Goal: Task Accomplishment & Management: Manage account settings

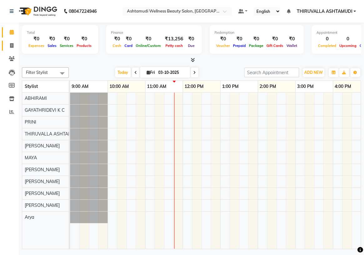
click at [11, 44] on icon at bounding box center [11, 45] width 3 height 5
select select "4634"
select select "service"
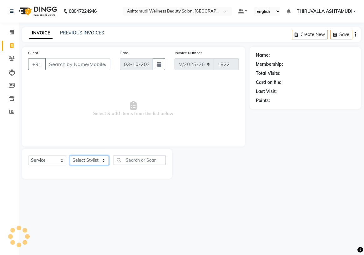
click at [101, 161] on select "Select Stylist" at bounding box center [89, 160] width 39 height 10
click at [104, 162] on select "Select Stylist ABHIRAMI Arya Eshani GAYATHRIDEVI K C Jisna KHEM MAYA MAYA PRINI…" at bounding box center [89, 160] width 39 height 10
click at [104, 160] on select "Select Stylist ABHIRAMI Arya Eshani GAYATHRIDEVI K C Jisna KHEM MAYA MAYA PRINI…" at bounding box center [89, 160] width 39 height 10
select select "87760"
click at [70, 155] on select "Select Stylist ABHIRAMI Arya Eshani GAYATHRIDEVI K C Jisna KHEM MAYA MAYA PRINI…" at bounding box center [89, 160] width 39 height 10
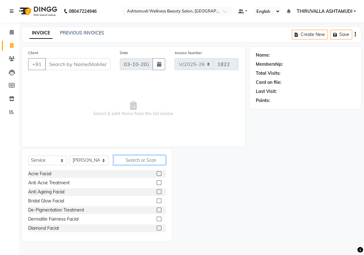
click at [140, 158] on input "text" at bounding box center [139, 160] width 52 height 10
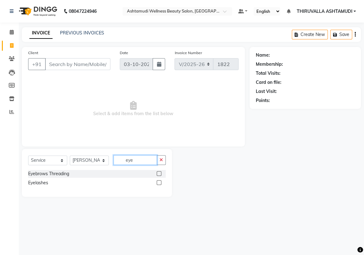
type input "eye"
click at [159, 174] on label at bounding box center [159, 173] width 5 height 5
click at [159, 174] on input "checkbox" at bounding box center [159, 174] width 4 height 4
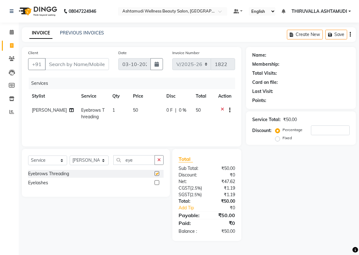
checkbox input "false"
click at [63, 67] on input "Client" at bounding box center [77, 64] width 64 height 12
type input "9"
type input "0"
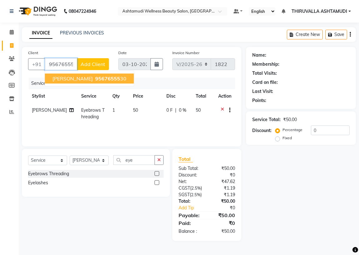
click at [72, 79] on button "revathy 95676555 30" at bounding box center [89, 78] width 89 height 10
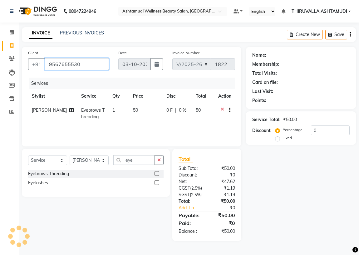
type input "9567655530"
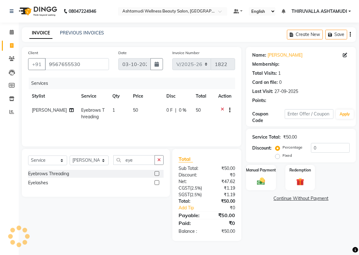
select select "1: Object"
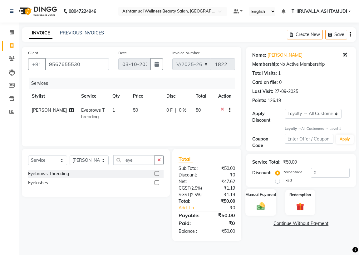
click at [273, 203] on div "Manual Payment" at bounding box center [261, 202] width 31 height 27
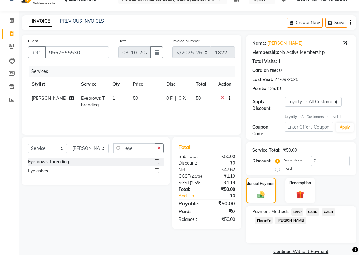
scroll to position [22, 0]
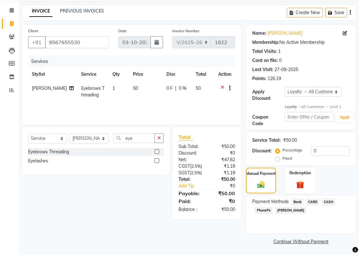
click at [266, 211] on span "PhonePe" at bounding box center [264, 210] width 18 height 7
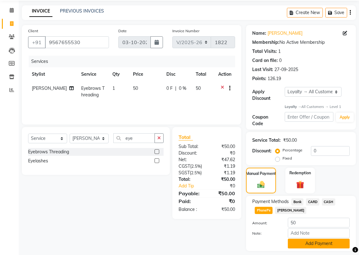
click at [318, 244] on button "Add Payment" at bounding box center [319, 243] width 62 height 10
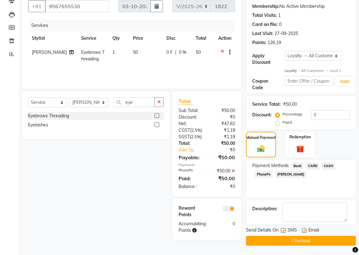
scroll to position [65, 0]
click at [312, 236] on button "Checkout" at bounding box center [301, 241] width 110 height 10
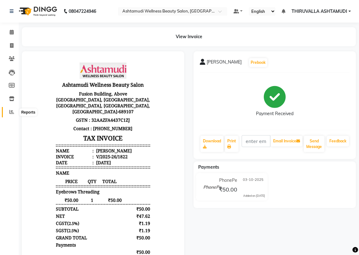
click at [12, 112] on icon at bounding box center [11, 111] width 5 height 5
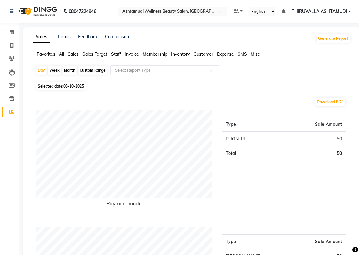
click at [60, 87] on span "Selected date: 03-10-2025" at bounding box center [60, 86] width 49 height 8
select select "10"
select select "2025"
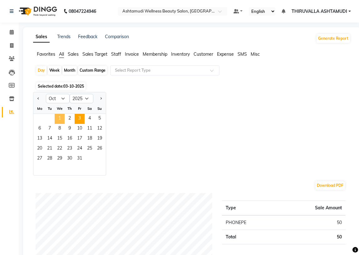
click at [61, 119] on span "1" at bounding box center [60, 119] width 10 height 10
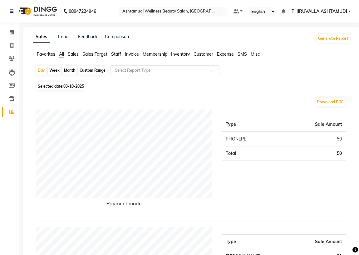
click at [72, 85] on span "03-10-2025" at bounding box center [73, 86] width 21 height 5
select select "10"
select select "2025"
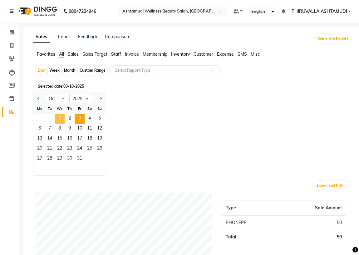
click at [60, 119] on span "1" at bounding box center [60, 119] width 10 height 10
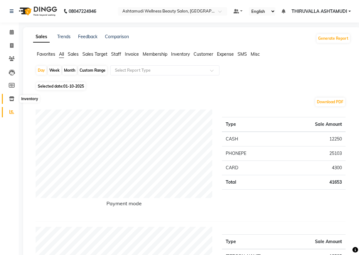
click at [12, 97] on icon at bounding box center [11, 98] width 5 height 5
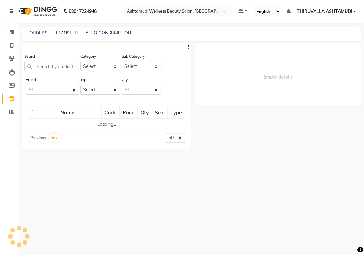
select select
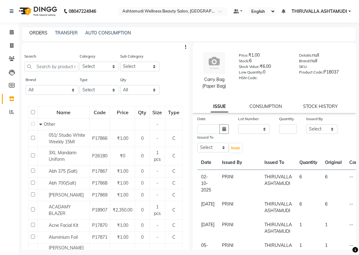
click at [43, 34] on link "ORDERS" at bounding box center [38, 33] width 18 height 6
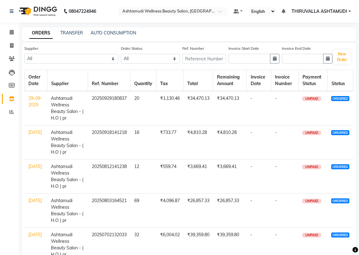
click at [31, 101] on td "29-09-2025" at bounding box center [36, 108] width 23 height 34
click at [29, 106] on link "29-09-2025" at bounding box center [35, 101] width 14 height 12
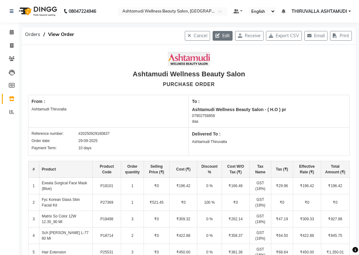
click at [222, 36] on button "Edit" at bounding box center [223, 36] width 20 height 10
select select "1028"
select select "1029"
select select "2752"
select select "true"
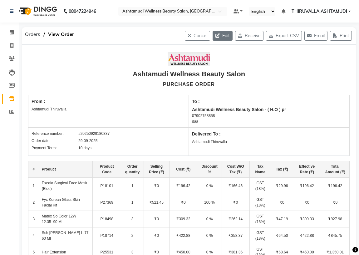
select select "1778"
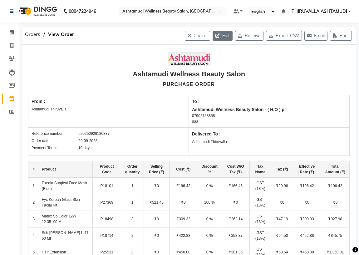
select select "1778"
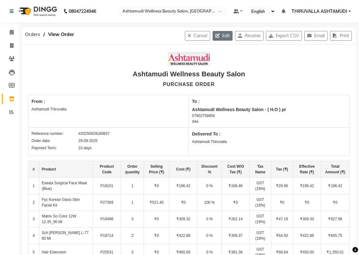
select select "5595"
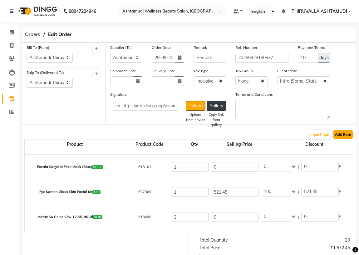
click at [347, 136] on button "Add Item" at bounding box center [343, 134] width 19 height 9
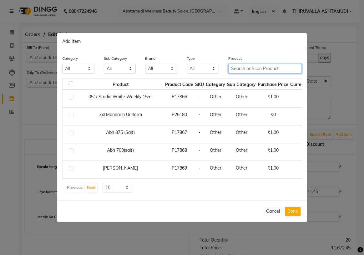
click at [239, 70] on input "text" at bounding box center [264, 69] width 73 height 10
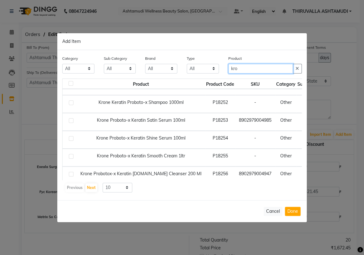
scroll to position [57, 0]
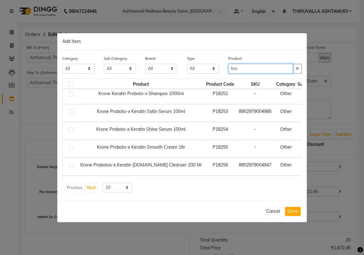
type input "kro"
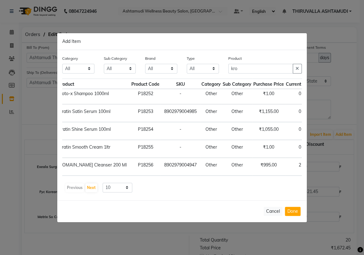
scroll to position [57, 101]
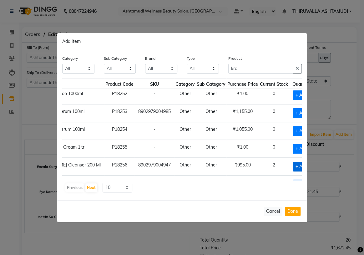
click at [292, 163] on span "+ Add" at bounding box center [300, 167] width 17 height 10
checkbox input "true"
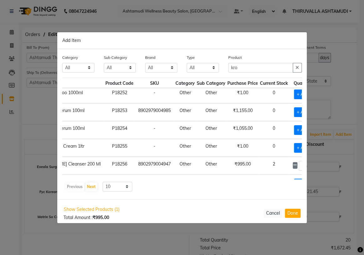
click at [308, 163] on icon at bounding box center [310, 165] width 4 height 4
click at [308, 164] on icon at bounding box center [310, 165] width 4 height 4
type input "5"
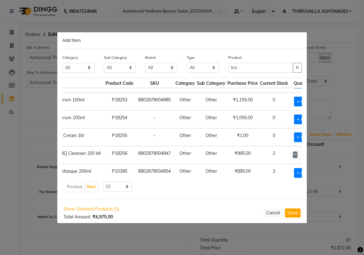
scroll to position [73, 101]
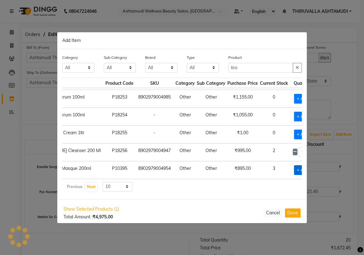
click at [294, 165] on span "+ Add" at bounding box center [302, 170] width 17 height 10
checkbox input "true"
click at [308, 167] on icon at bounding box center [310, 169] width 4 height 4
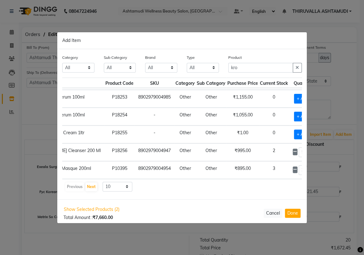
type input "4"
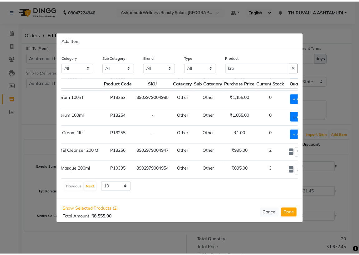
scroll to position [73, 0]
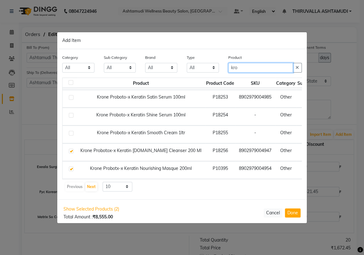
drag, startPoint x: 252, startPoint y: 70, endPoint x: 222, endPoint y: 71, distance: 29.7
click at [222, 71] on div "Category All Hair Skin Makeup Personal Care Appliances [PERSON_NAME] Waxing Dis…" at bounding box center [181, 65] width 249 height 23
click at [295, 213] on button "Done" at bounding box center [293, 212] width 16 height 9
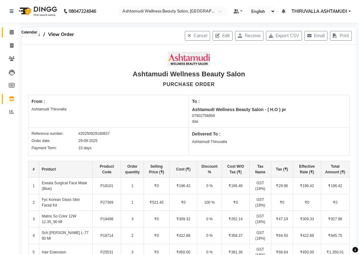
click at [11, 31] on icon at bounding box center [12, 32] width 4 height 5
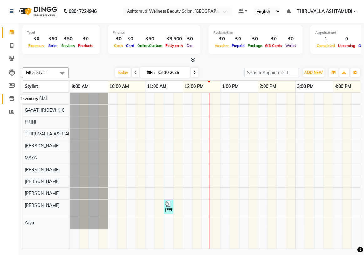
click at [11, 99] on icon at bounding box center [11, 98] width 5 height 5
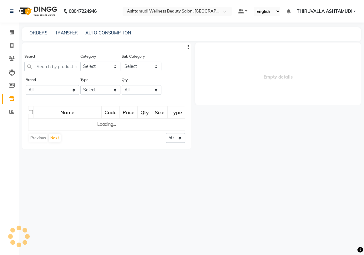
select select
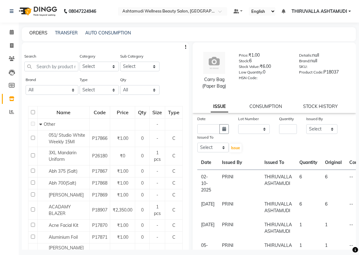
click at [39, 32] on link "ORDERS" at bounding box center [38, 33] width 18 height 6
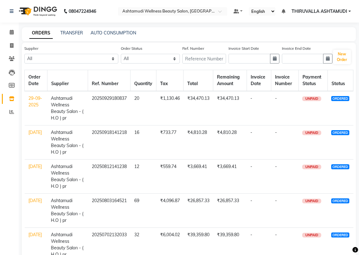
click at [34, 105] on link "29-09-2025" at bounding box center [35, 101] width 14 height 12
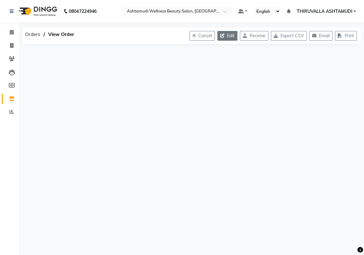
click at [220, 37] on icon "button" at bounding box center [223, 35] width 7 height 4
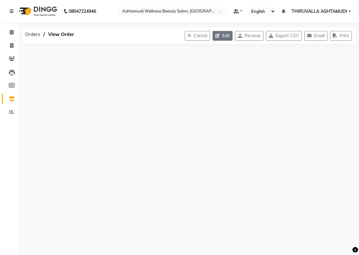
select select "1028"
select select "1029"
select select "2752"
select select "true"
select select "1778"
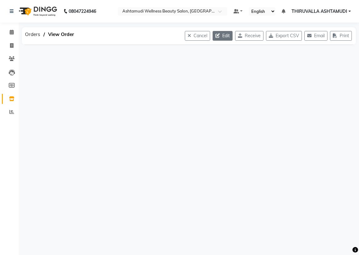
select select "1778"
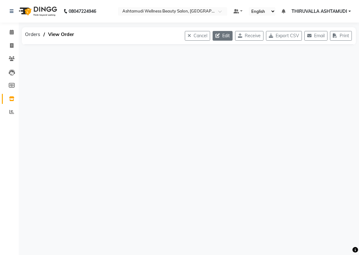
select select "1778"
select select "5595"
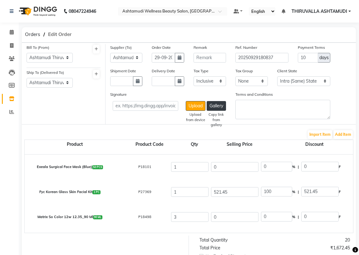
click at [59, 34] on span "Edit Order" at bounding box center [60, 34] width 30 height 11
click at [54, 35] on span "Edit Order" at bounding box center [60, 34] width 30 height 11
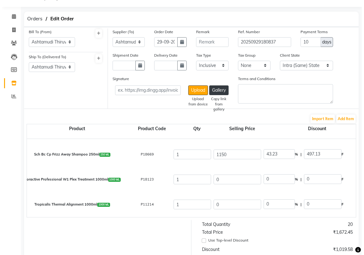
scroll to position [28, 0]
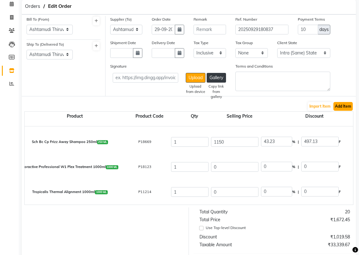
click at [338, 105] on button "Add Item" at bounding box center [343, 106] width 19 height 9
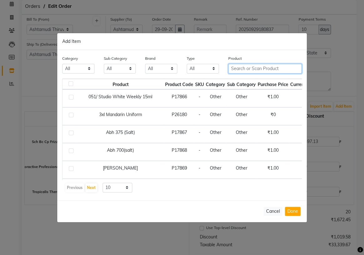
click at [265, 71] on input "text" at bounding box center [264, 69] width 73 height 10
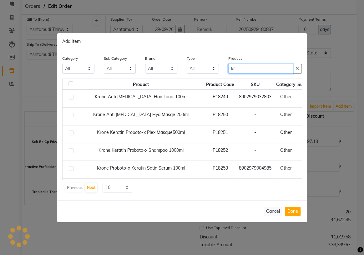
type input "k"
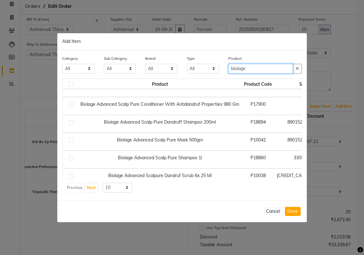
scroll to position [57, 0]
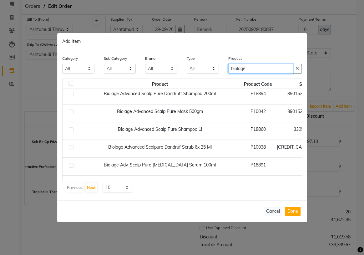
type input "biolage"
click at [70, 147] on label at bounding box center [71, 147] width 5 height 5
click at [70, 147] on input "checkbox" at bounding box center [71, 148] width 4 height 4
checkbox input "true"
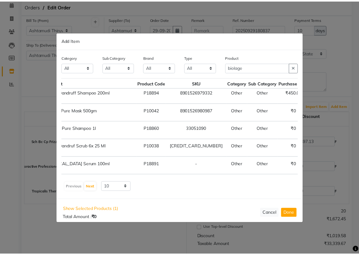
scroll to position [57, 160]
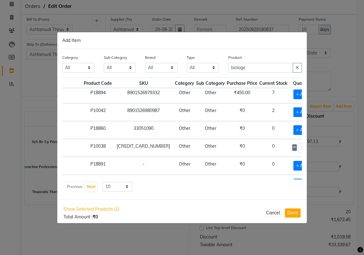
click at [307, 147] on icon at bounding box center [309, 147] width 4 height 4
type input "5"
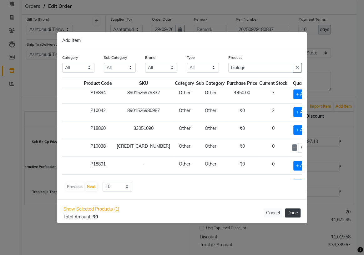
click at [294, 214] on button "Done" at bounding box center [293, 212] width 16 height 9
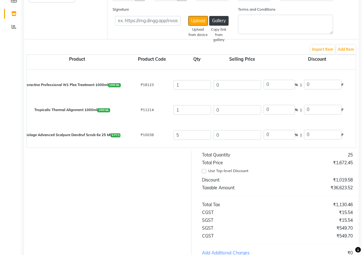
scroll to position [158, 0]
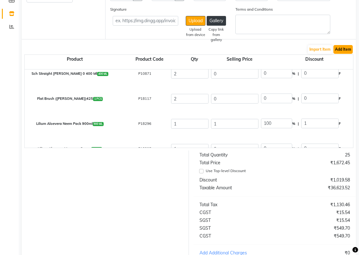
click at [349, 51] on button "Add Item" at bounding box center [343, 49] width 19 height 9
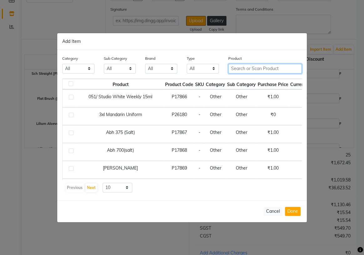
click at [262, 72] on input "text" at bounding box center [264, 69] width 73 height 10
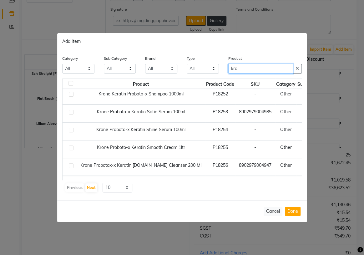
scroll to position [57, 0]
type input "kro"
click at [70, 165] on label at bounding box center [71, 165] width 5 height 5
click at [70, 165] on input "checkbox" at bounding box center [71, 165] width 4 height 4
checkbox input "true"
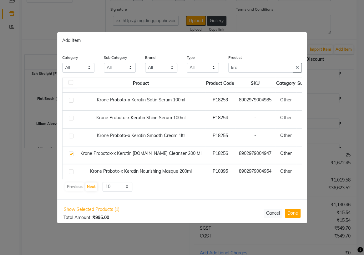
scroll to position [73, 0]
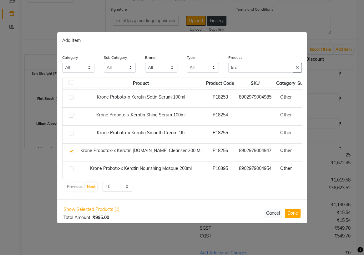
click at [70, 166] on label at bounding box center [71, 168] width 5 height 5
click at [70, 167] on input "checkbox" at bounding box center [71, 169] width 4 height 4
checkbox input "true"
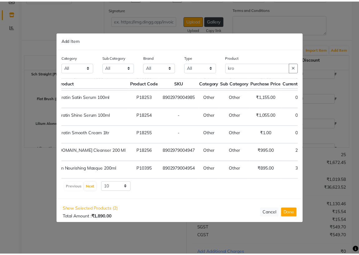
scroll to position [73, 103]
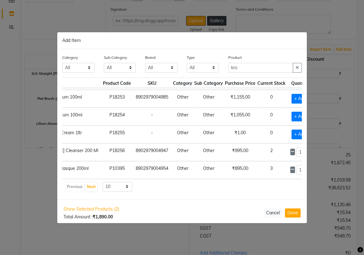
click at [306, 149] on icon at bounding box center [308, 151] width 4 height 4
type input "3"
click at [306, 167] on icon at bounding box center [308, 169] width 4 height 4
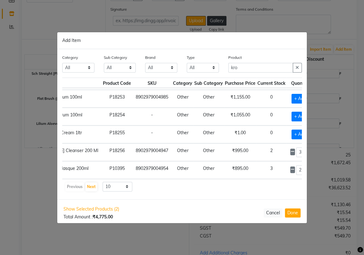
type input "3"
click at [291, 212] on button "Done" at bounding box center [293, 212] width 16 height 9
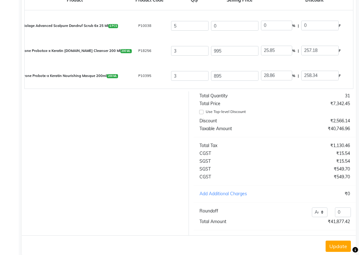
scroll to position [161, 0]
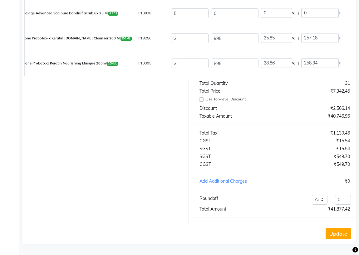
click at [344, 236] on button "Update" at bounding box center [338, 233] width 25 height 11
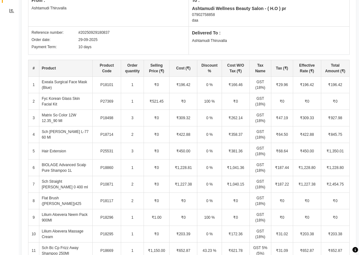
scroll to position [28, 0]
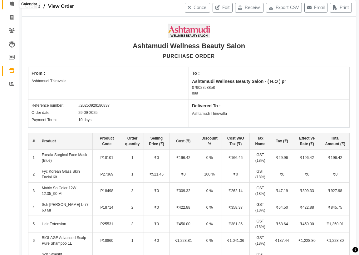
click at [12, 4] on icon at bounding box center [12, 4] width 4 height 5
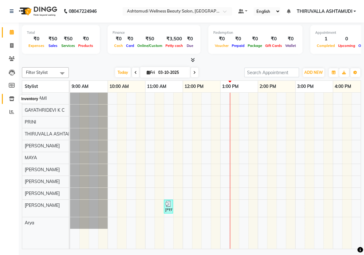
click at [13, 97] on icon at bounding box center [11, 98] width 5 height 5
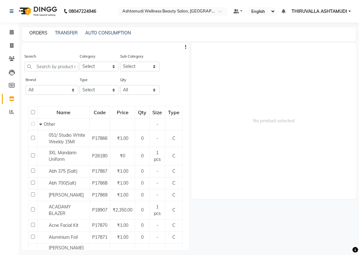
click at [41, 31] on link "ORDERS" at bounding box center [38, 33] width 18 height 6
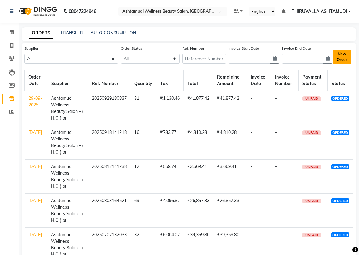
click at [346, 58] on button "New Order" at bounding box center [342, 57] width 18 height 14
select select "true"
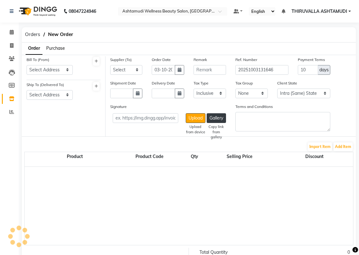
select select "1778"
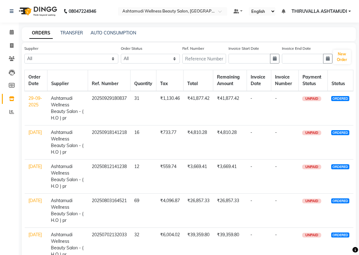
click at [32, 107] on link "29-09-2025" at bounding box center [35, 101] width 14 height 12
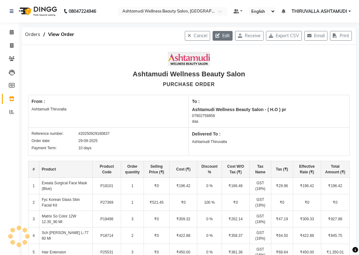
click at [226, 37] on button "Edit" at bounding box center [223, 36] width 20 height 10
select select "1028"
select select "1029"
select select "2752"
select select "true"
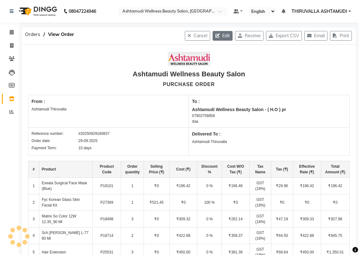
select select "1778"
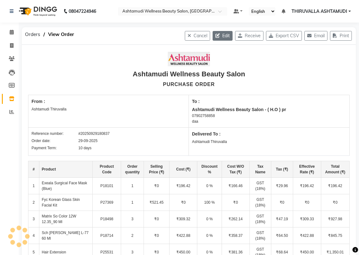
select select "1778"
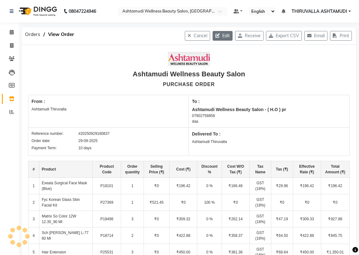
select select "5595"
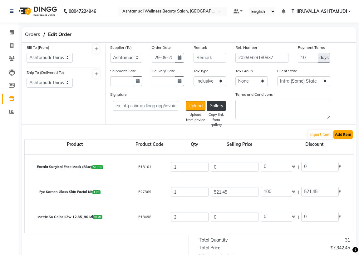
click at [350, 135] on button "Add Item" at bounding box center [343, 134] width 19 height 9
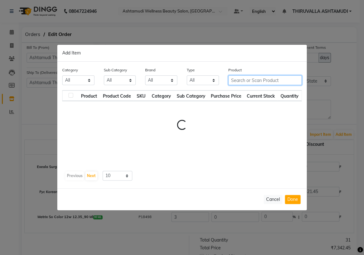
click at [268, 80] on div "Category All Hair Skin Makeup Personal Care Appliances [PERSON_NAME] Waxing Dis…" at bounding box center [181, 125] width 249 height 127
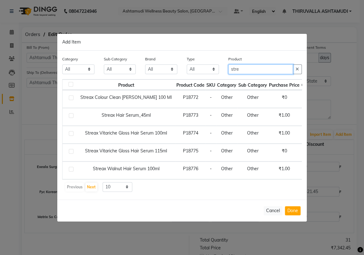
type input "stre"
click at [71, 151] on label at bounding box center [71, 151] width 5 height 5
click at [71, 151] on input "checkbox" at bounding box center [71, 151] width 4 height 4
checkbox input "true"
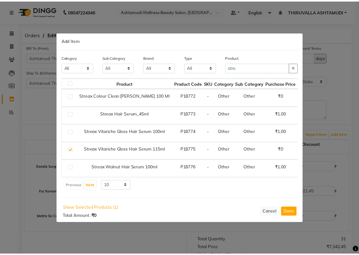
scroll to position [0, 52]
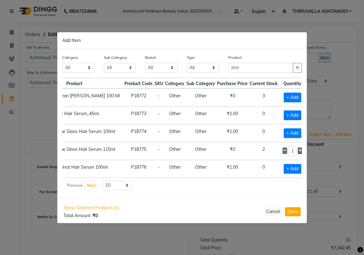
click at [298, 150] on icon at bounding box center [300, 150] width 4 height 4
type input "5"
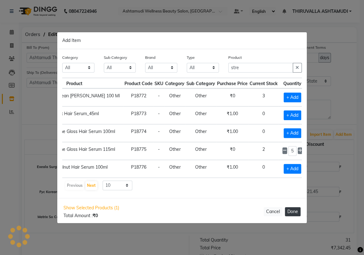
click at [298, 212] on button "Done" at bounding box center [293, 211] width 16 height 9
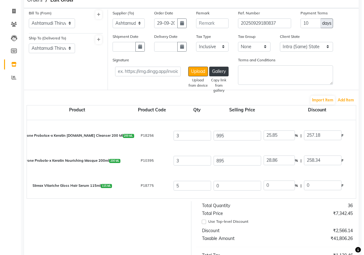
scroll to position [0, 0]
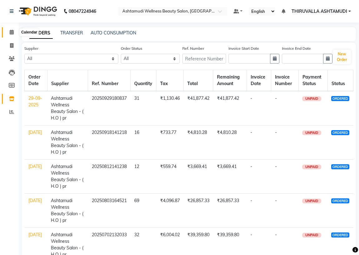
click at [12, 33] on icon at bounding box center [12, 32] width 4 height 5
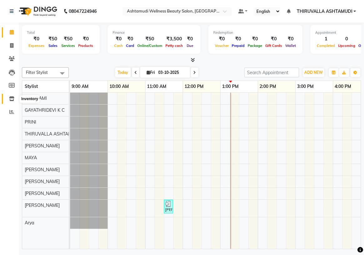
click at [13, 100] on icon at bounding box center [11, 98] width 5 height 5
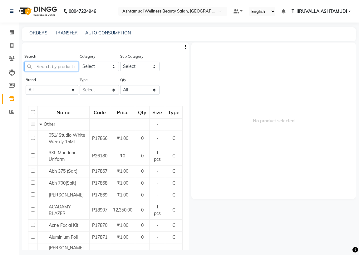
click at [52, 65] on input "text" at bounding box center [51, 67] width 54 height 10
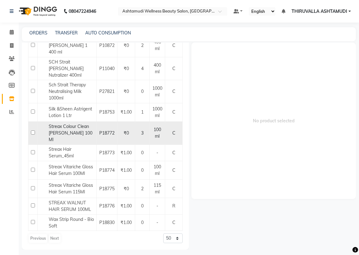
scroll to position [511, 0]
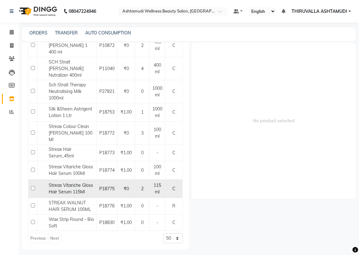
type input "str"
click at [31, 187] on input "checkbox" at bounding box center [33, 188] width 4 height 4
checkbox input "true"
select select
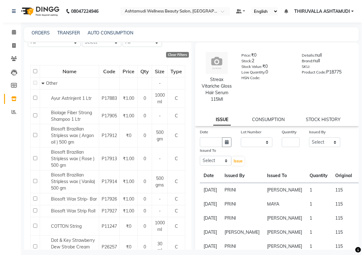
scroll to position [0, 0]
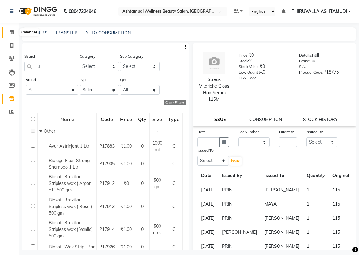
click at [11, 31] on icon at bounding box center [12, 32] width 4 height 5
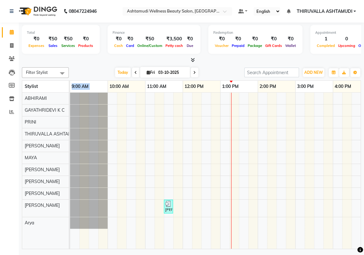
drag, startPoint x: 107, startPoint y: 86, endPoint x: 56, endPoint y: 86, distance: 51.9
click at [56, 86] on tr "Stylist 9:00 AM 10:00 AM 11:00 AM 12:00 PM 1:00 PM 2:00 PM 3:00 PM 4:00 PM 5:00…" at bounding box center [191, 87] width 338 height 12
click at [102, 105] on div at bounding box center [88, 110] width 37 height 12
click at [145, 114] on div "[PERSON_NAME], TK01, 11:30 AM-11:45 AM, Eyebrows Threading" at bounding box center [332, 170] width 525 height 156
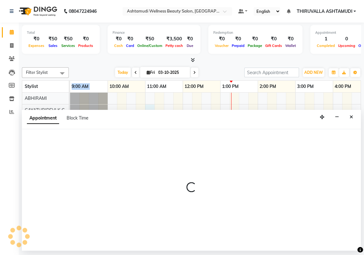
select select "26992"
select select "tentative"
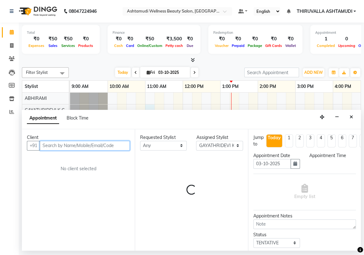
select select "660"
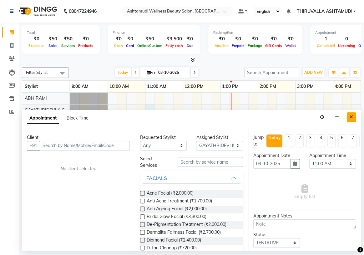
click at [351, 118] on icon "Close" at bounding box center [350, 117] width 3 height 4
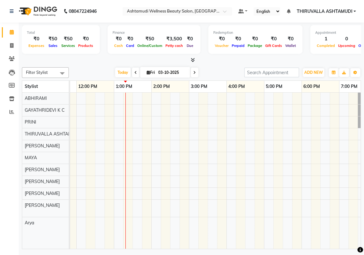
scroll to position [0, 42]
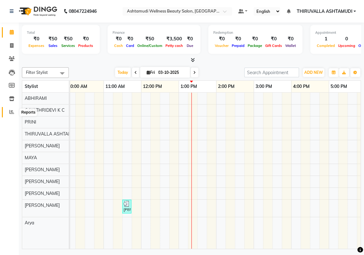
click at [12, 112] on icon at bounding box center [11, 111] width 5 height 5
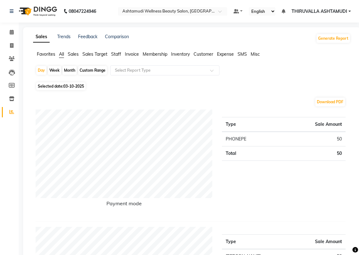
click at [58, 87] on span "Selected date: 03-10-2025" at bounding box center [60, 86] width 49 height 8
select select "10"
select select "2025"
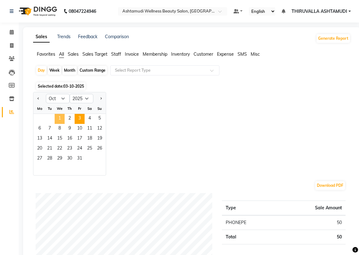
click at [60, 117] on span "1" at bounding box center [60, 119] width 10 height 10
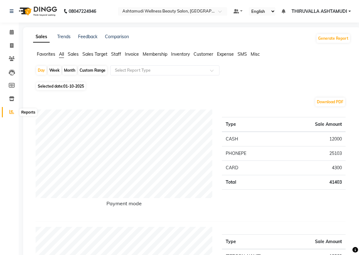
click at [11, 112] on icon at bounding box center [11, 111] width 5 height 5
click at [14, 36] on link "Calendar" at bounding box center [9, 32] width 15 height 10
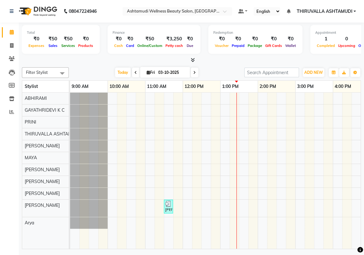
click at [148, 72] on span "Fri" at bounding box center [150, 72] width 11 height 5
select select "10"
select select "2025"
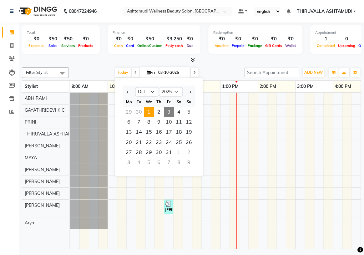
click at [150, 112] on span "1" at bounding box center [149, 112] width 10 height 10
type input "01-10-2025"
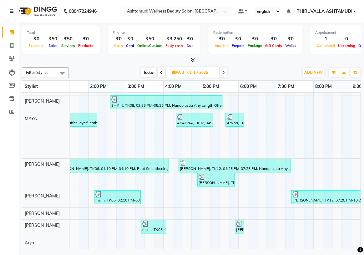
scroll to position [0, 177]
